Goal: Register for event/course

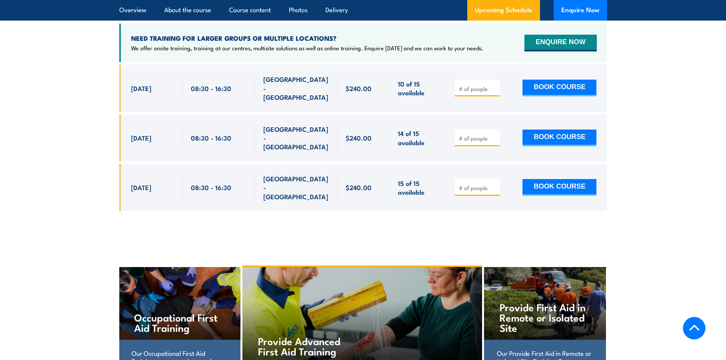
scroll to position [1523, 0]
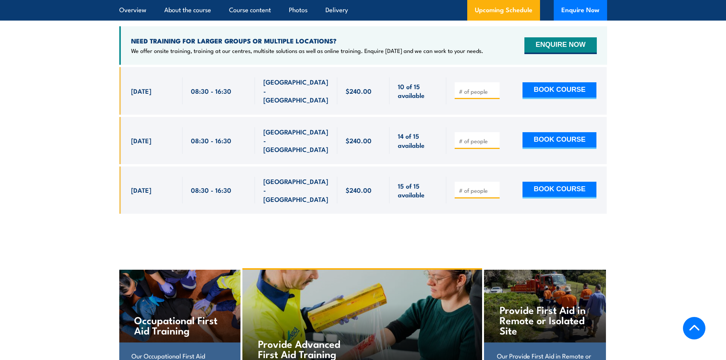
click at [473, 92] on input "number" at bounding box center [478, 92] width 38 height 8
click at [494, 90] on input "1" at bounding box center [478, 92] width 38 height 8
click at [494, 90] on input "2" at bounding box center [478, 92] width 38 height 8
type input "3"
click at [494, 90] on input "3" at bounding box center [478, 92] width 38 height 8
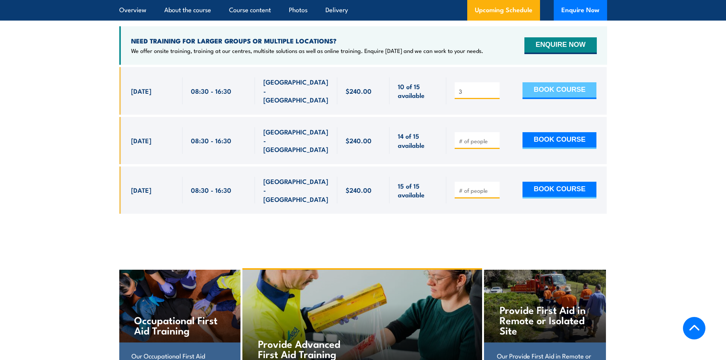
click at [531, 92] on button "BOOK COURSE" at bounding box center [559, 90] width 74 height 17
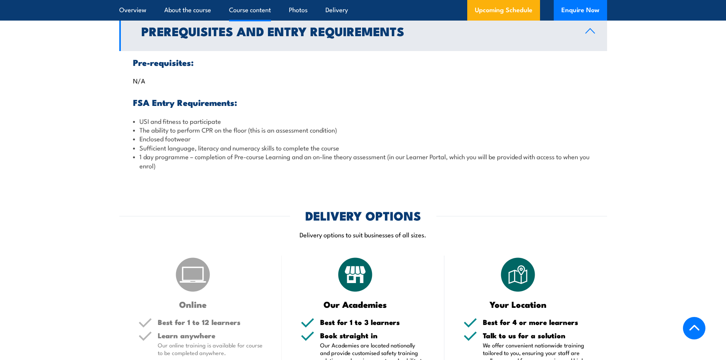
scroll to position [876, 0]
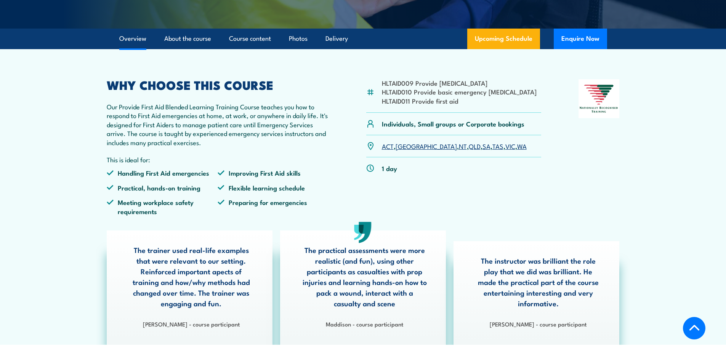
scroll to position [190, 0]
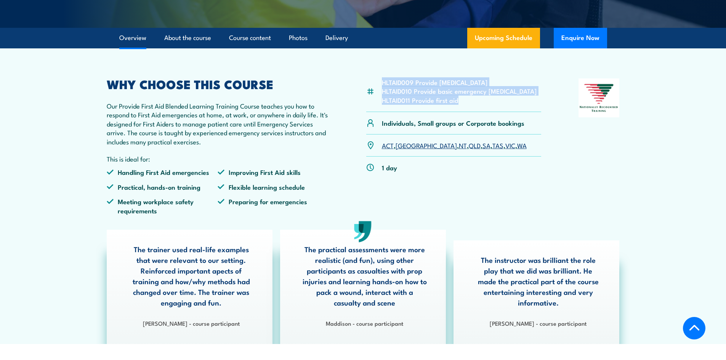
drag, startPoint x: 457, startPoint y: 118, endPoint x: 381, endPoint y: 97, distance: 78.6
click at [382, 97] on ul "HLTAID009 Provide cardiopulmonary resuscitation HLTAID010 Provide basic emergen…" at bounding box center [459, 91] width 155 height 27
copy ul "HLTAID009 Provide cardiopulmonary resuscitation HLTAID010 Provide basic emergen…"
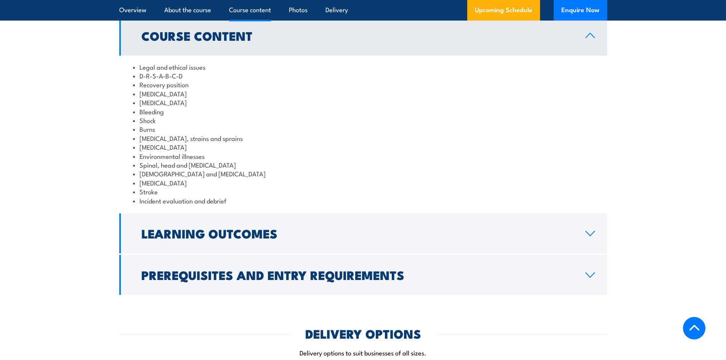
scroll to position [1028, 0]
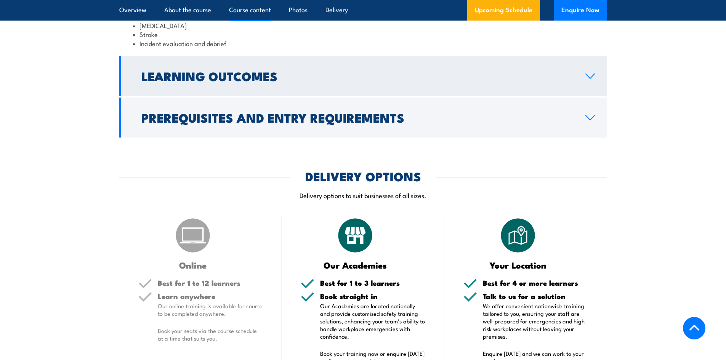
click at [190, 81] on h2 "Learning Outcomes" at bounding box center [357, 75] width 432 height 11
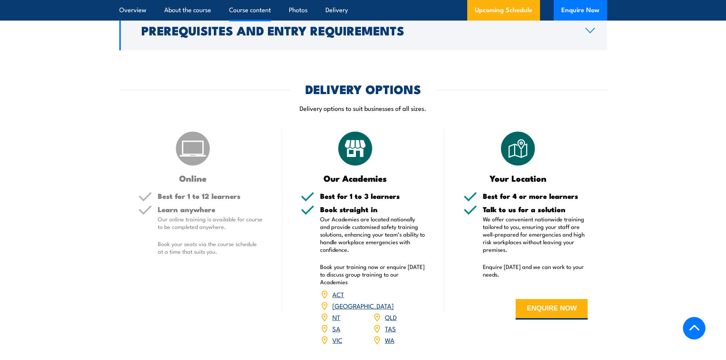
scroll to position [954, 0]
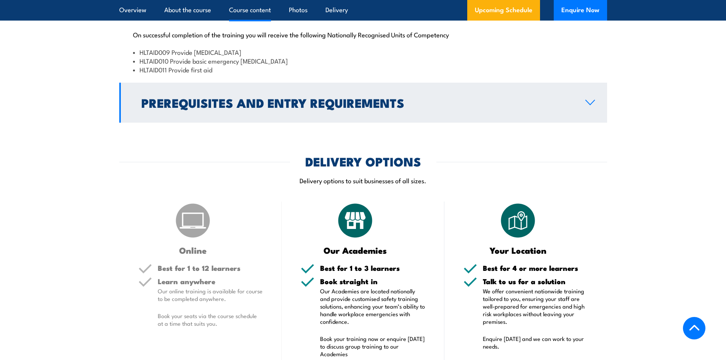
click at [187, 108] on h2 "Prerequisites and Entry Requirements" at bounding box center [357, 102] width 432 height 11
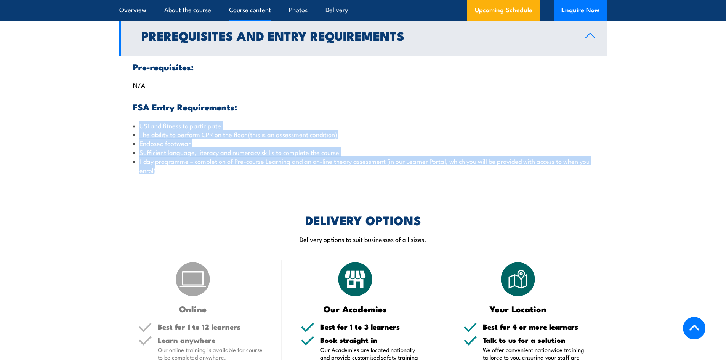
drag, startPoint x: 139, startPoint y: 139, endPoint x: 168, endPoint y: 186, distance: 54.7
click at [168, 174] on ul "USI and fitness to participate The ability to perform CPR on the floor (this is…" at bounding box center [363, 147] width 460 height 53
copy ul "USI and fitness to participate The ability to perform CPR on the floor (this is…"
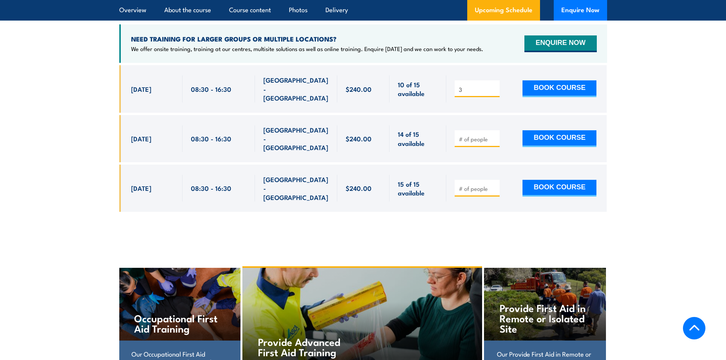
scroll to position [1563, 0]
